Goal: Task Accomplishment & Management: Use online tool/utility

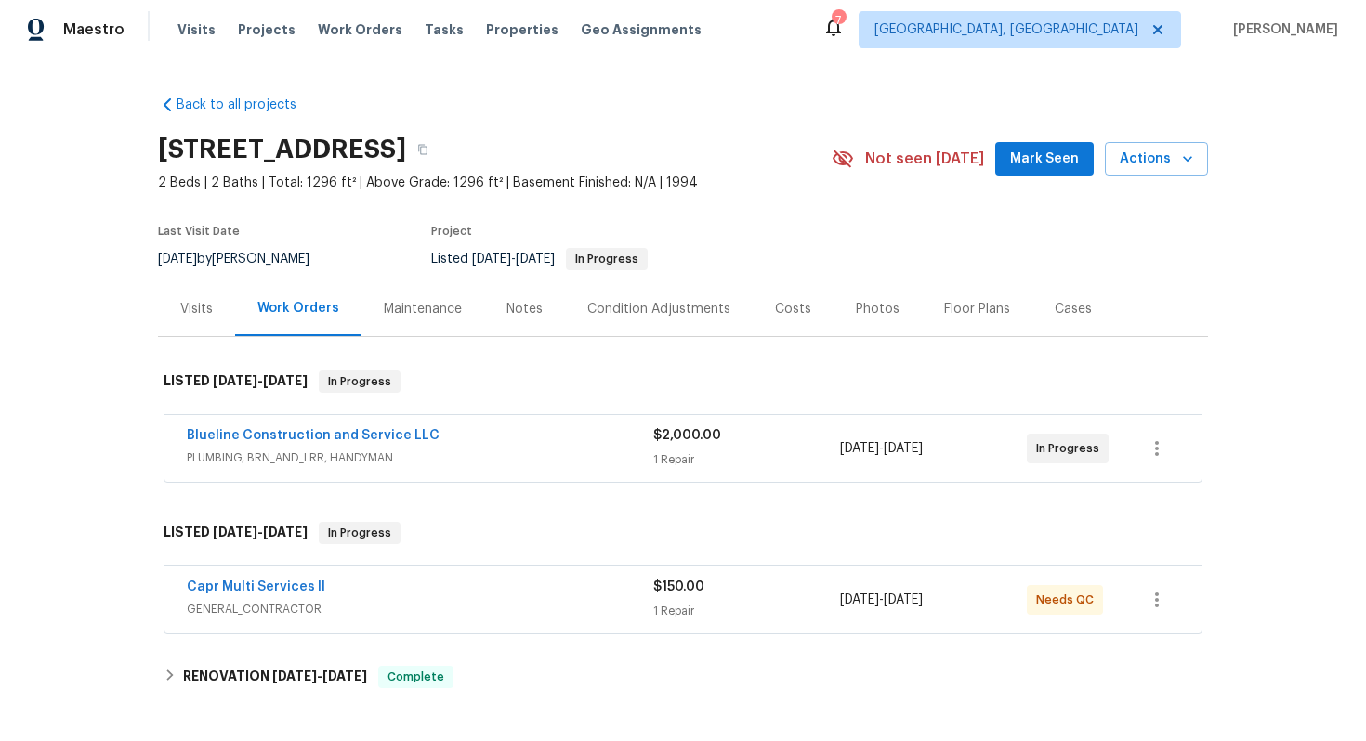
click at [583, 432] on div "Blueline Construction and Service LLC" at bounding box center [420, 437] width 466 height 22
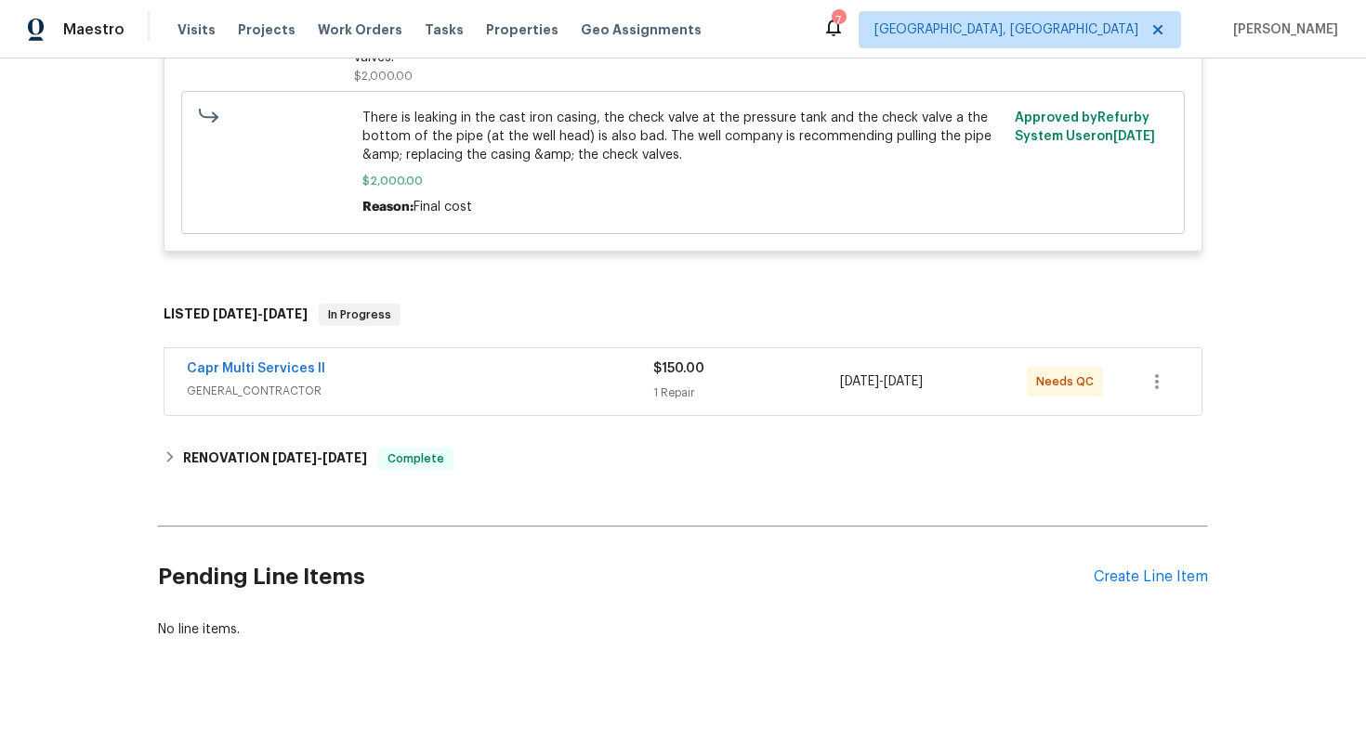
scroll to position [574, 0]
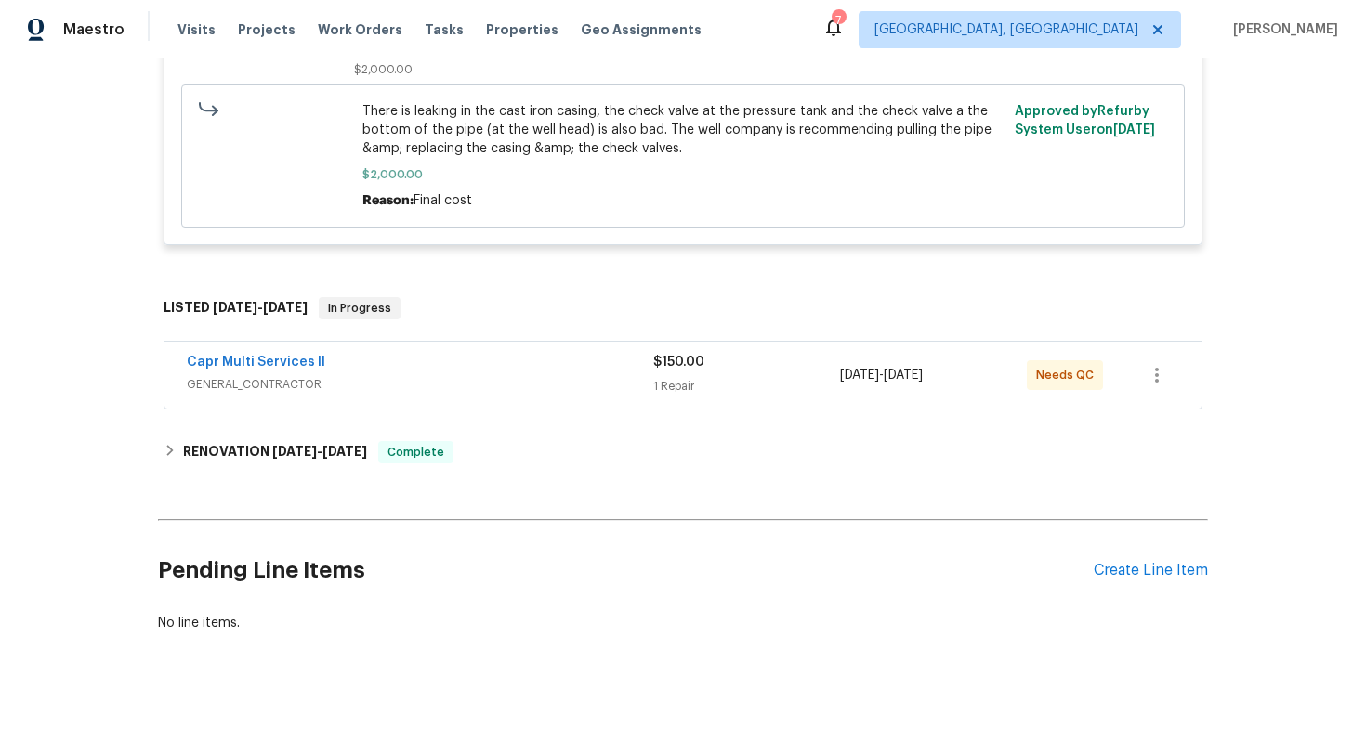
click at [554, 353] on div "Capr Multi Services ll" at bounding box center [420, 364] width 466 height 22
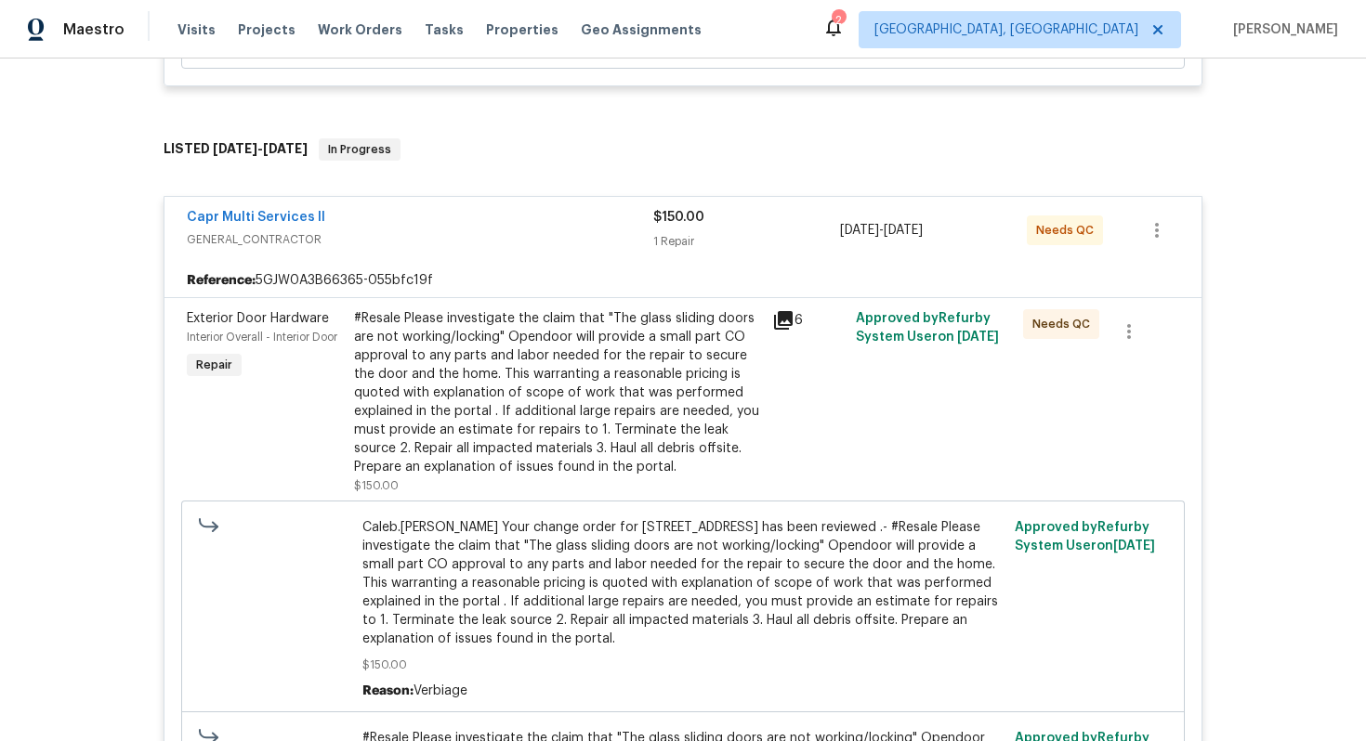
scroll to position [977, 0]
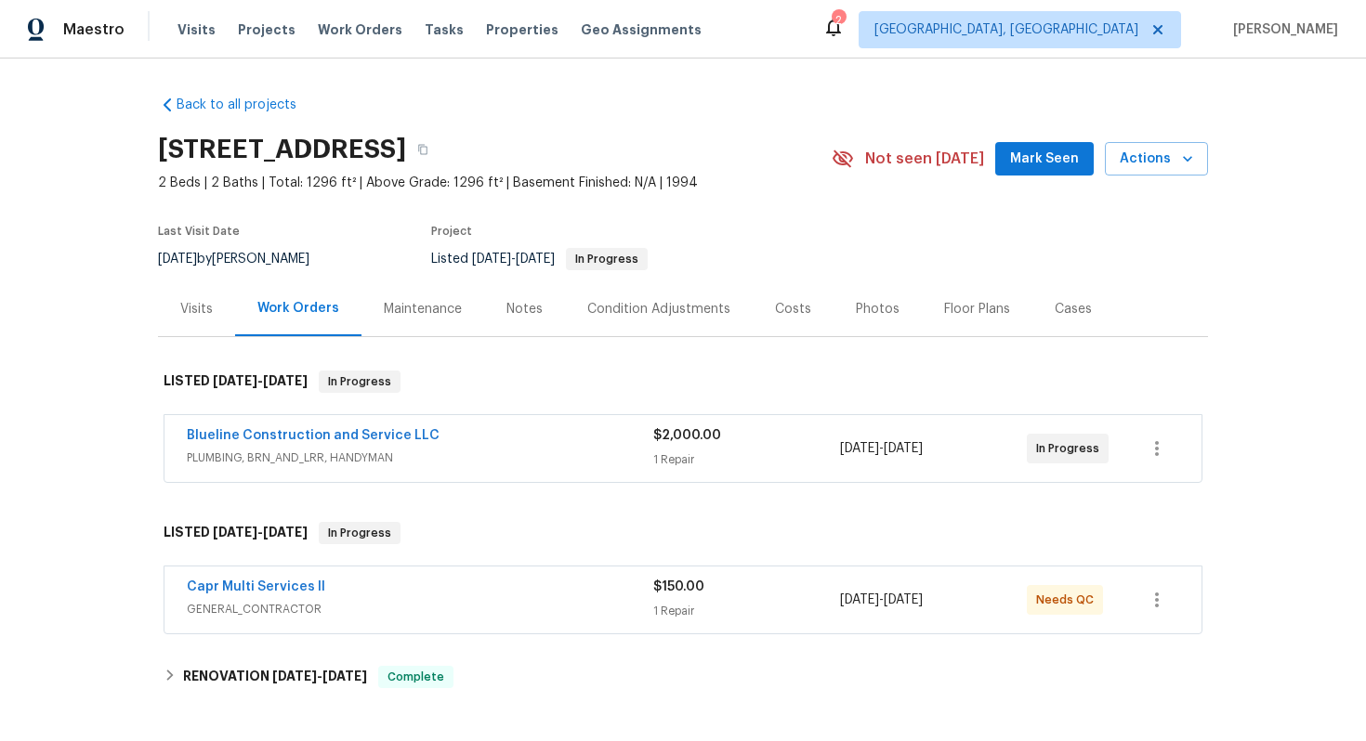
click at [429, 600] on span "GENERAL_CONTRACTOR" at bounding box center [420, 609] width 466 height 19
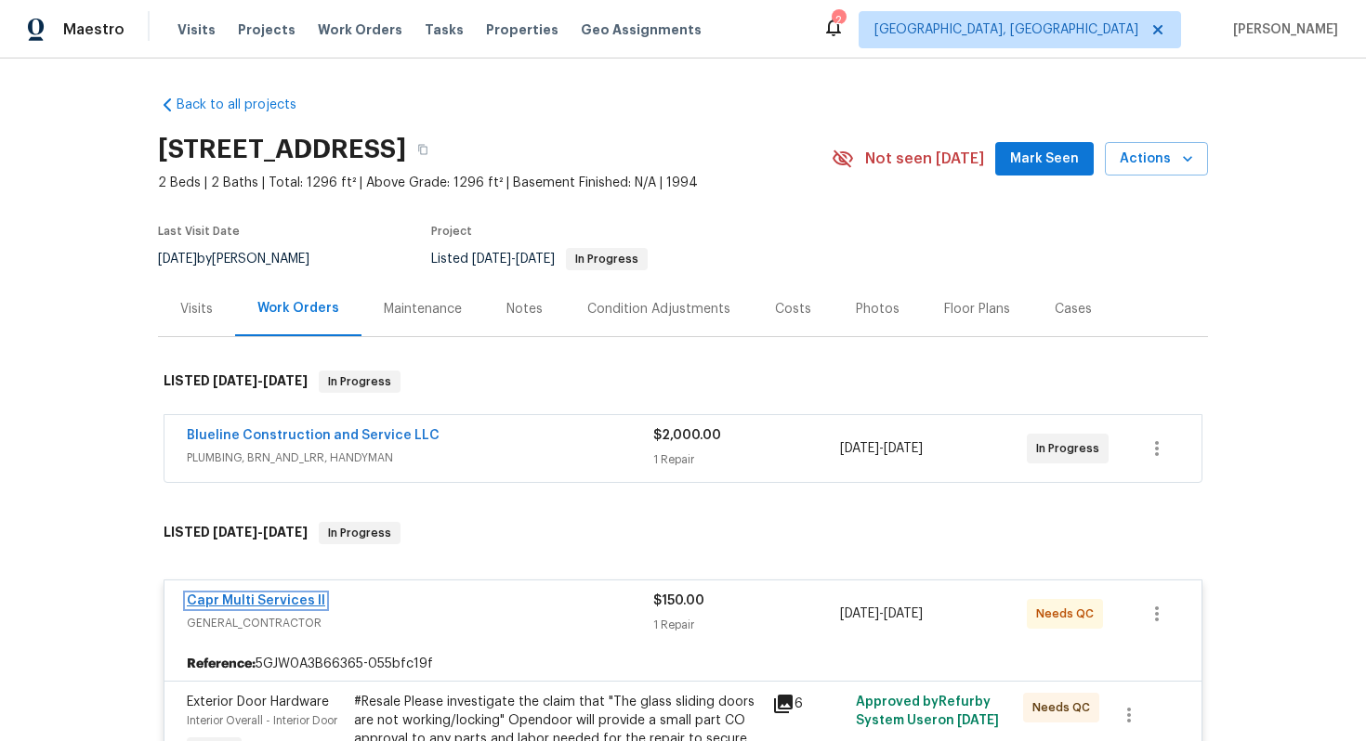
click at [233, 598] on link "Capr Multi Services ll" at bounding box center [256, 601] width 138 height 13
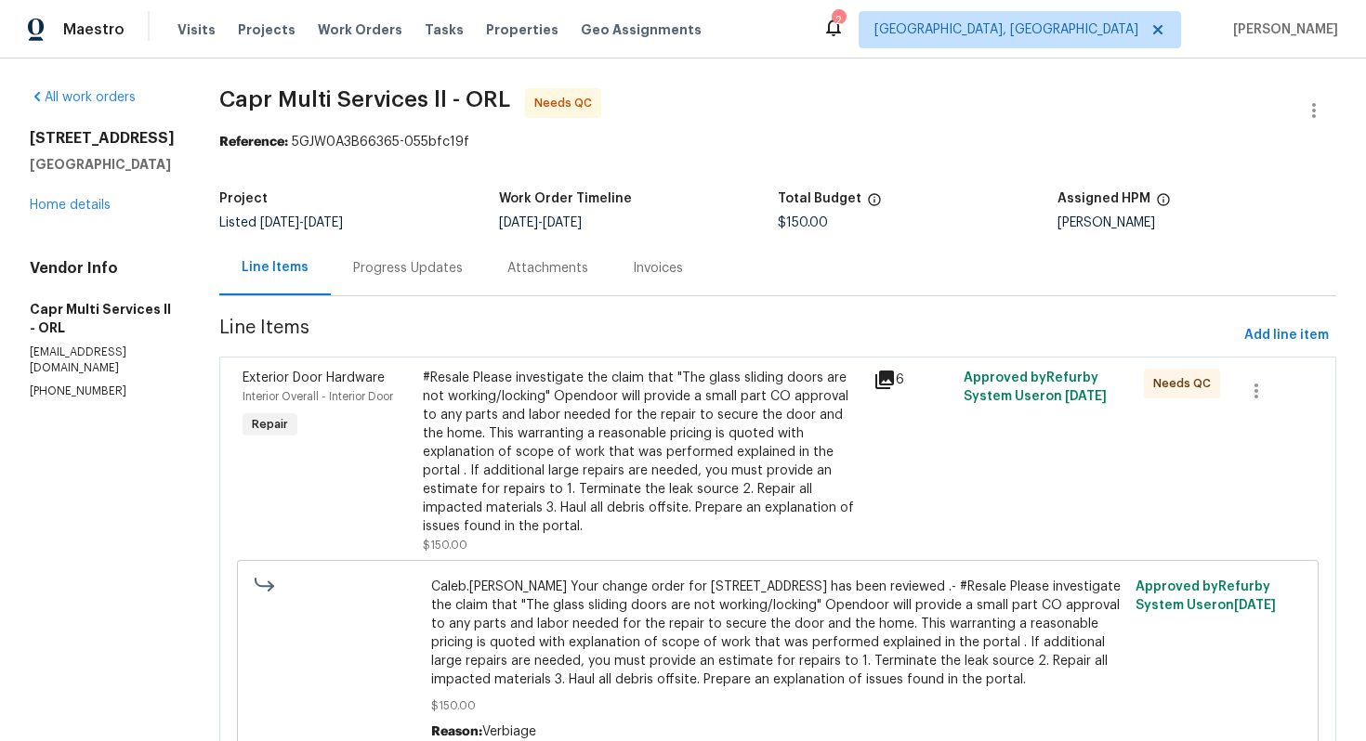
click at [379, 262] on div "Progress Updates" at bounding box center [408, 268] width 110 height 19
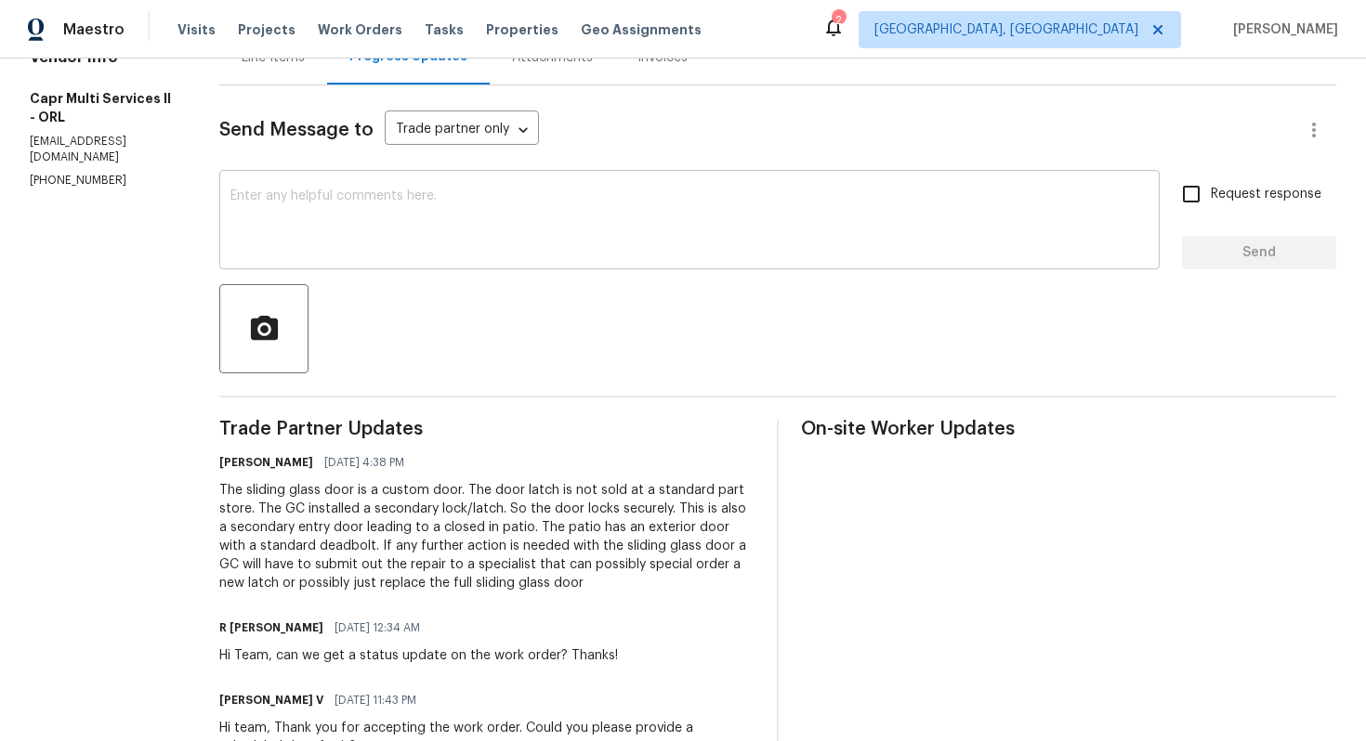
scroll to position [334, 0]
